Goal: Task Accomplishment & Management: Use online tool/utility

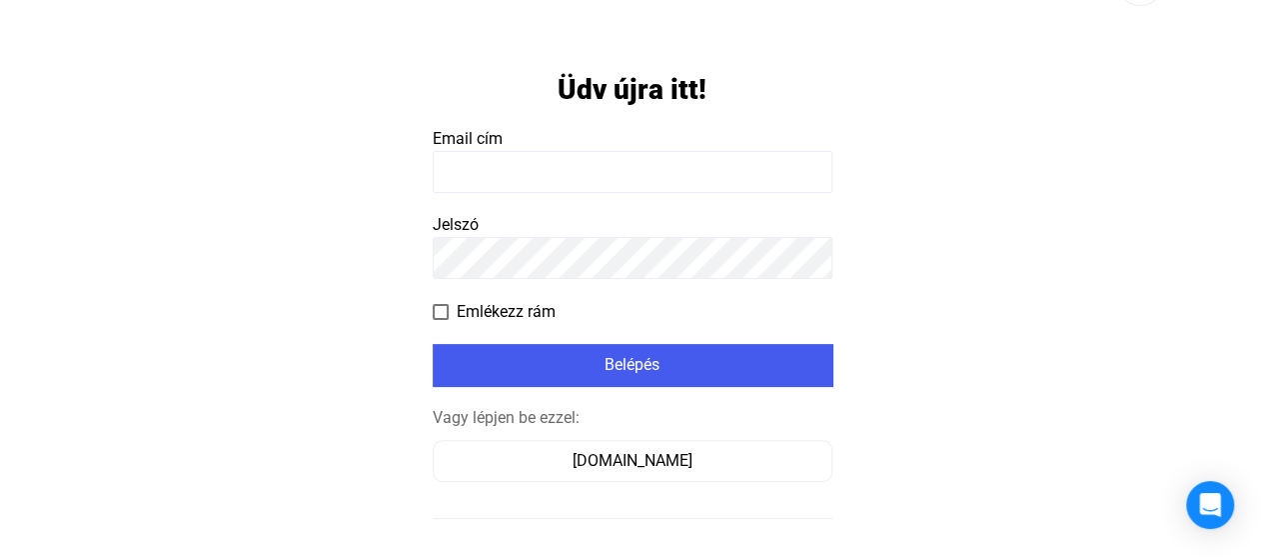
scroll to position [132, 0]
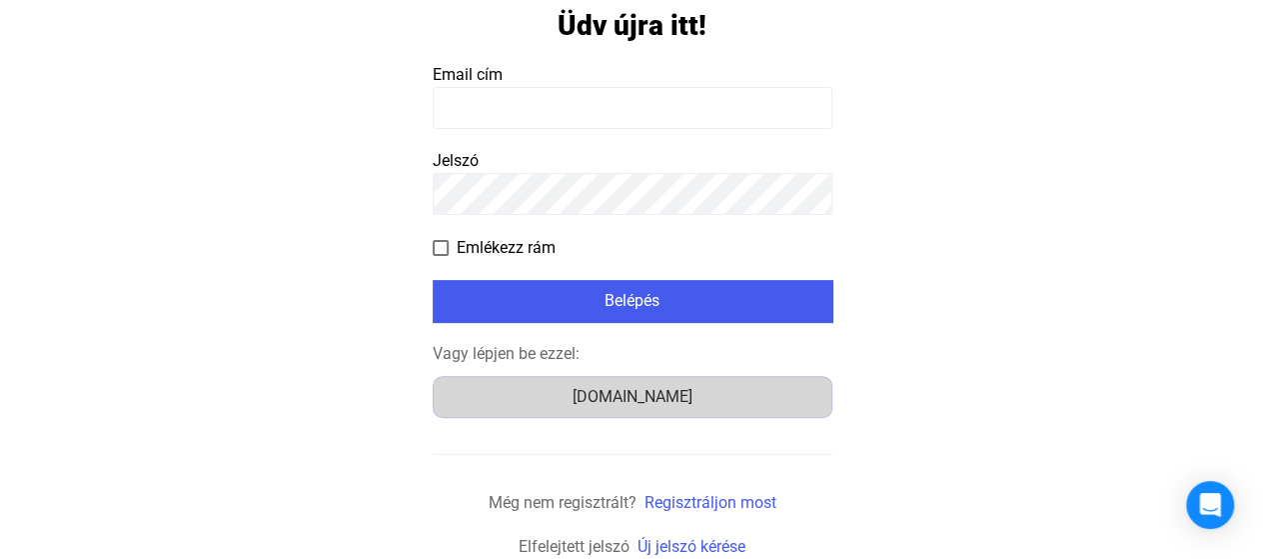
click at [675, 392] on div "Számlázz.hu" at bounding box center [633, 397] width 386 height 24
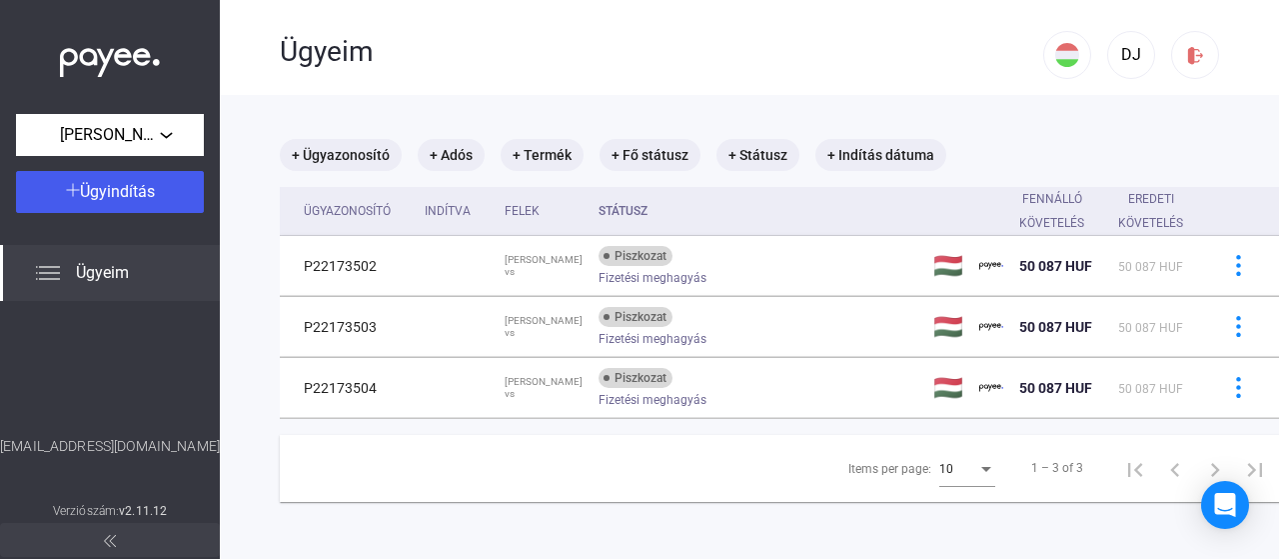
click at [88, 265] on span "Ügyeim" at bounding box center [102, 273] width 53 height 24
click at [133, 139] on span "[PERSON_NAME]" at bounding box center [110, 135] width 100 height 24
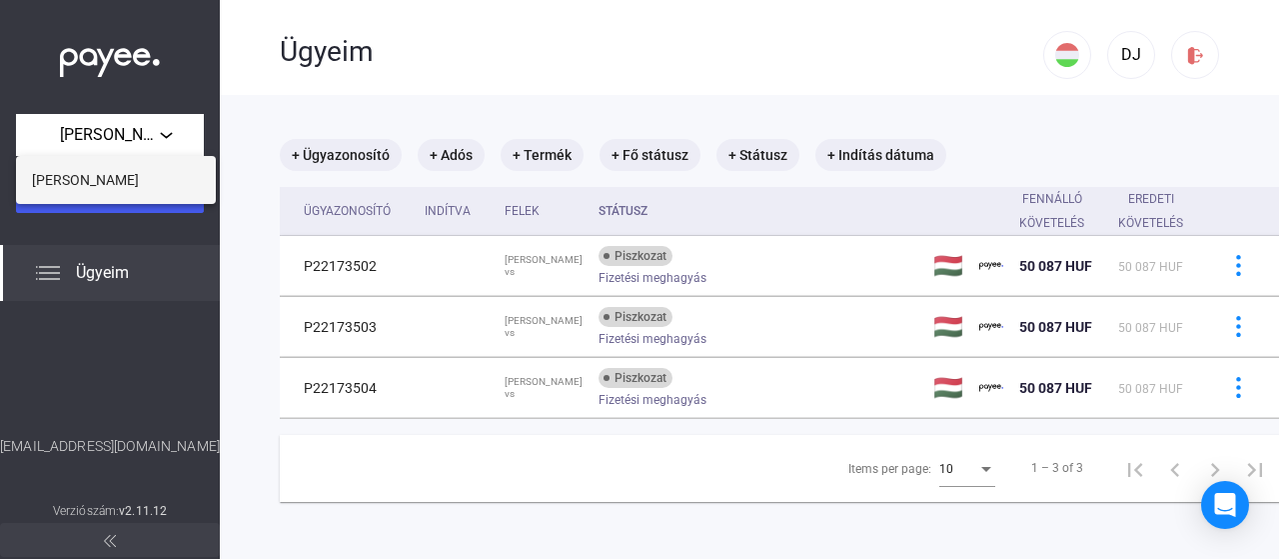
click at [103, 183] on span "[PERSON_NAME]" at bounding box center [85, 180] width 107 height 24
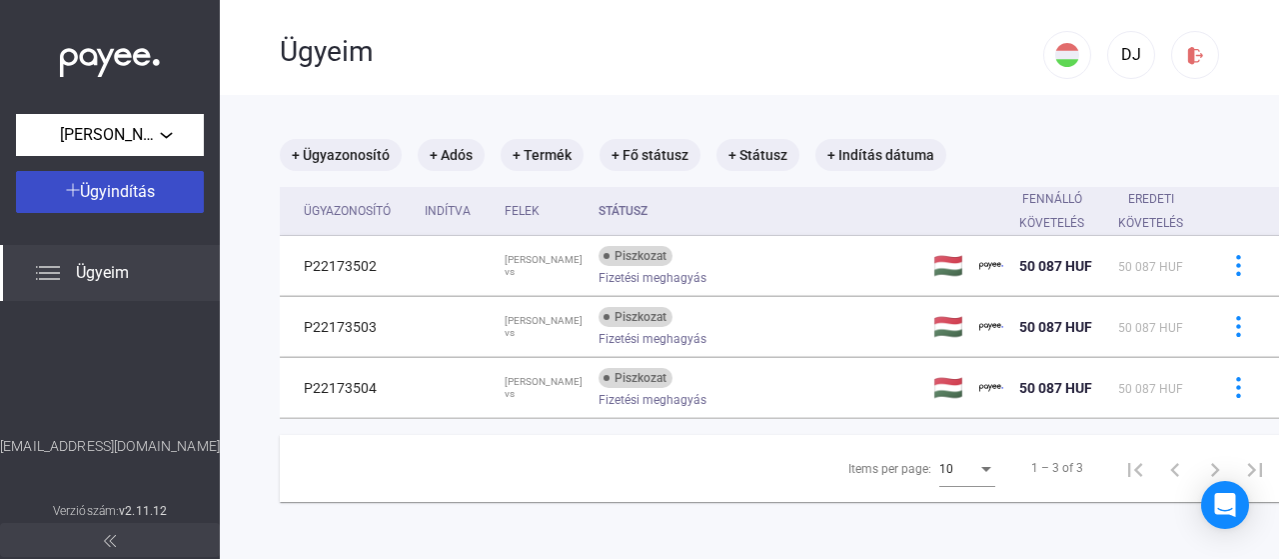
click at [103, 182] on span "Ügyindítás" at bounding box center [117, 191] width 75 height 19
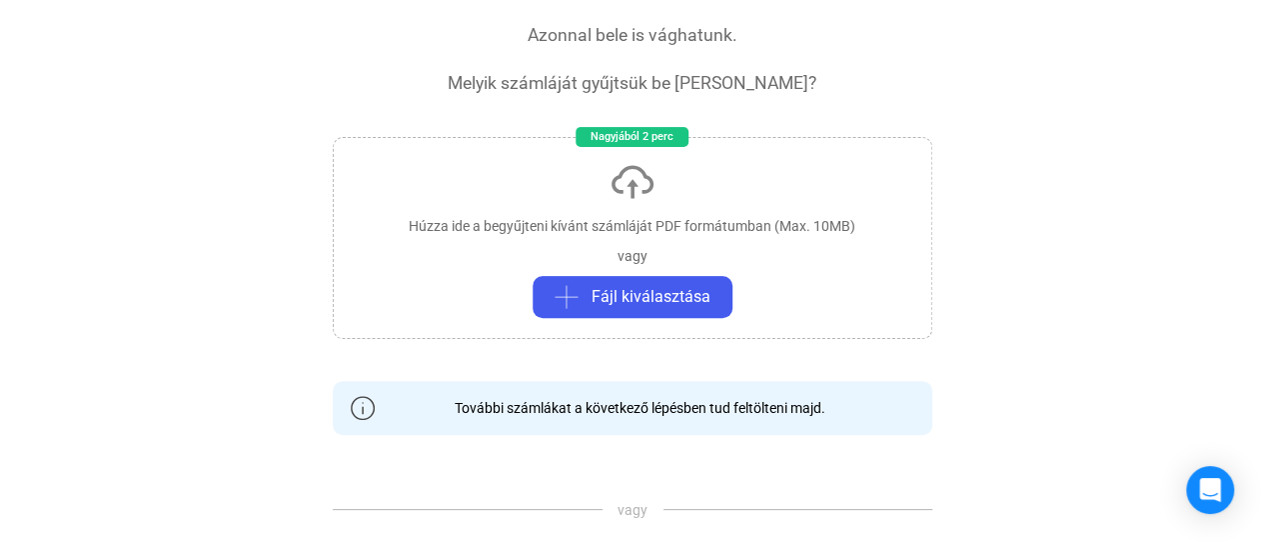
scroll to position [100, 0]
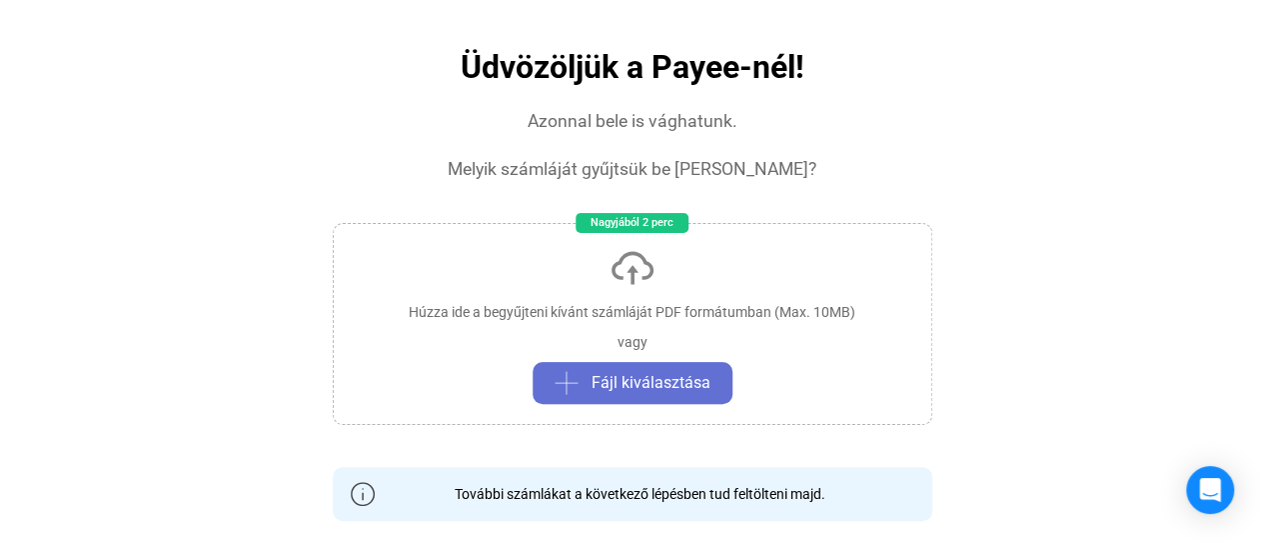
click at [638, 387] on span "Fájl kiválasztása" at bounding box center [651, 383] width 119 height 24
